Goal: Navigation & Orientation: Find specific page/section

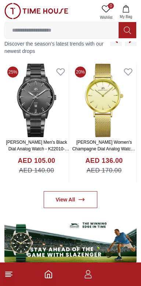
scroll to position [290, 0]
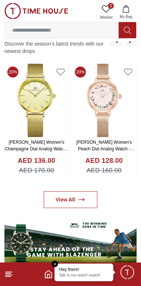
click at [12, 277] on icon at bounding box center [8, 274] width 9 height 9
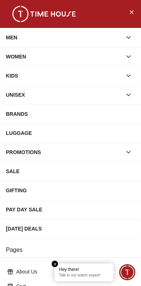
scroll to position [127, 0]
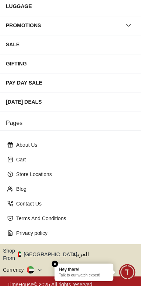
click at [38, 254] on button "Shop From [GEOGRAPHIC_DATA]" at bounding box center [43, 254] width 80 height 15
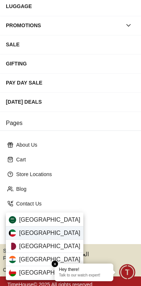
click at [20, 238] on div "[GEOGRAPHIC_DATA]" at bounding box center [45, 233] width 78 height 13
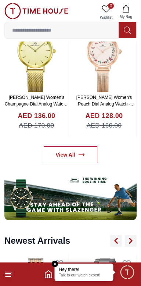
click at [13, 278] on icon at bounding box center [8, 274] width 9 height 9
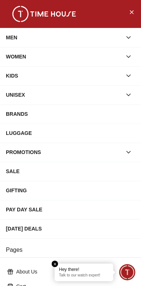
scroll to position [127, 0]
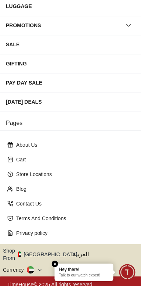
click at [39, 250] on button "Shop From [GEOGRAPHIC_DATA]" at bounding box center [43, 254] width 80 height 15
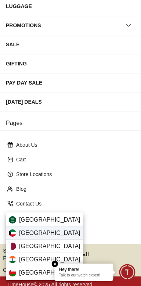
click at [15, 237] on div "[GEOGRAPHIC_DATA]" at bounding box center [45, 233] width 78 height 13
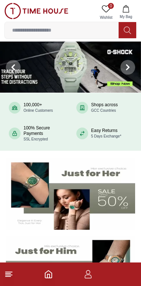
click at [12, 276] on icon at bounding box center [8, 274] width 9 height 9
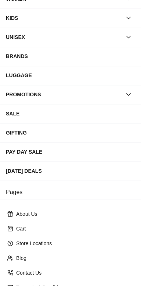
scroll to position [127, 0]
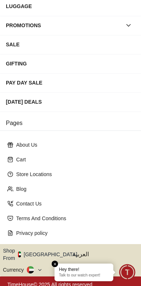
click at [44, 252] on button "Shop From [GEOGRAPHIC_DATA]" at bounding box center [43, 254] width 80 height 15
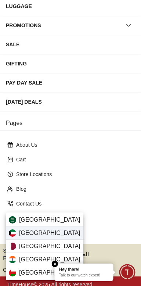
click at [9, 236] on div "[GEOGRAPHIC_DATA]" at bounding box center [45, 233] width 78 height 13
